Goal: Task Accomplishment & Management: Use online tool/utility

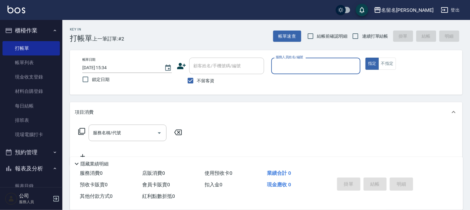
click at [286, 66] on input "服務人員姓名/編號" at bounding box center [316, 66] width 84 height 11
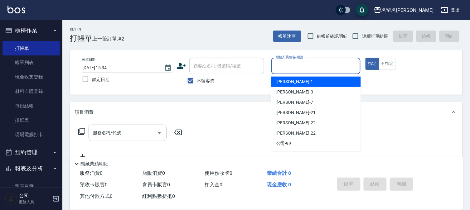
click at [292, 80] on span "[PERSON_NAME]-1" at bounding box center [294, 82] width 37 height 7
type input "[PERSON_NAME]-1"
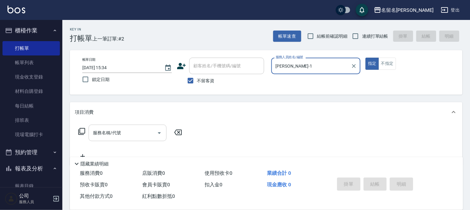
click at [92, 130] on input "服務名稱/代號" at bounding box center [122, 133] width 63 height 11
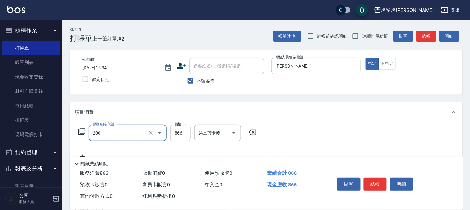
type input "燙髮(設自)(200)"
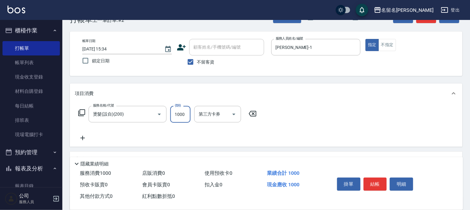
scroll to position [35, 0]
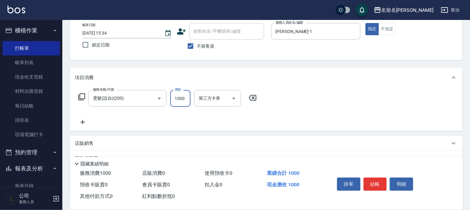
type input "1000"
click at [80, 122] on icon at bounding box center [83, 122] width 16 height 7
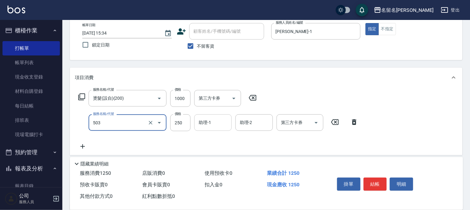
click at [214, 128] on div "助理-1" at bounding box center [212, 122] width 37 height 17
type input "指定洗髮(503)"
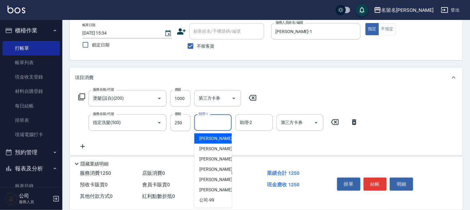
click at [211, 137] on span "[PERSON_NAME]-1" at bounding box center [217, 138] width 37 height 7
type input "[PERSON_NAME]-1"
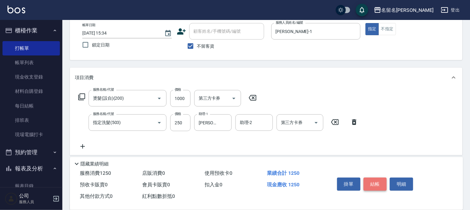
click at [375, 180] on button "結帳" at bounding box center [375, 184] width 23 height 13
